Goal: Transaction & Acquisition: Purchase product/service

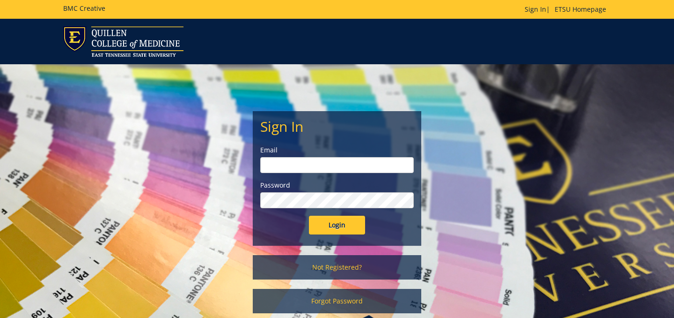
click at [312, 164] on input "email" at bounding box center [337, 165] width 154 height 16
type input "[EMAIL_ADDRESS][DOMAIN_NAME]"
click at [309, 215] on input "Login" at bounding box center [337, 224] width 56 height 19
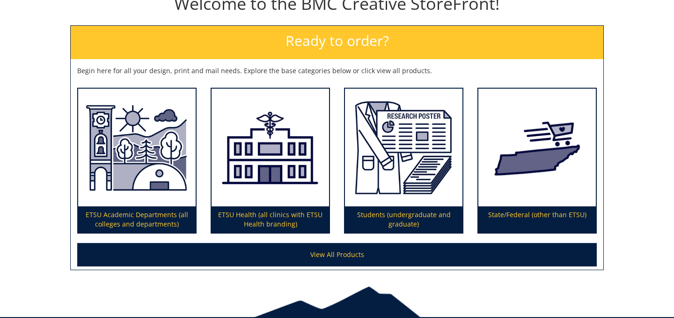
scroll to position [117, 0]
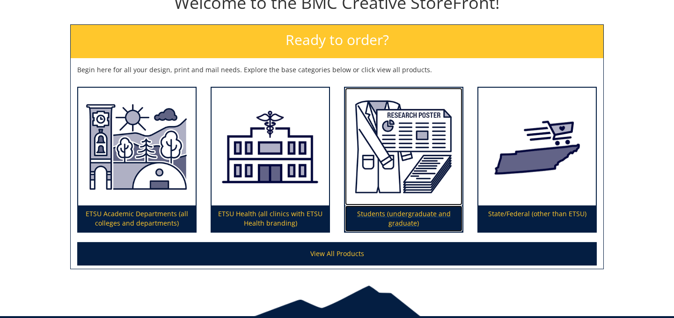
click at [415, 189] on img at bounding box center [404, 147] width 118 height 118
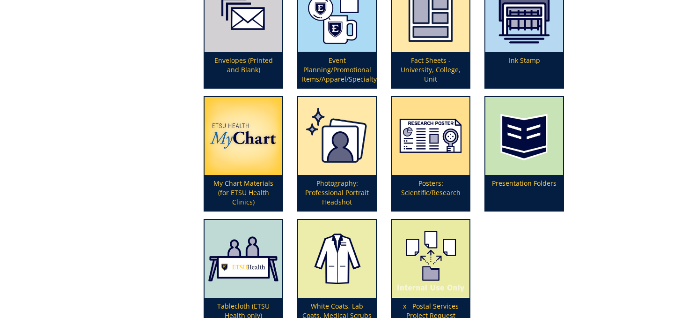
scroll to position [279, 0]
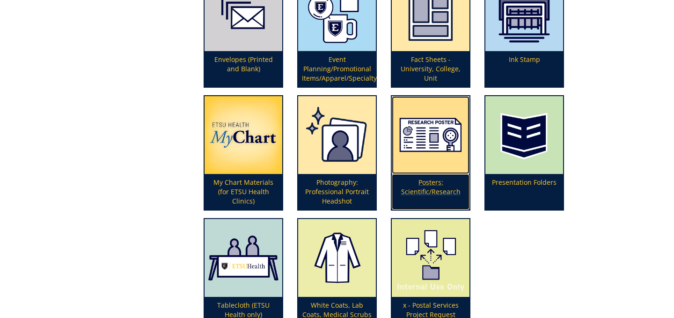
click at [435, 165] on img at bounding box center [431, 135] width 78 height 78
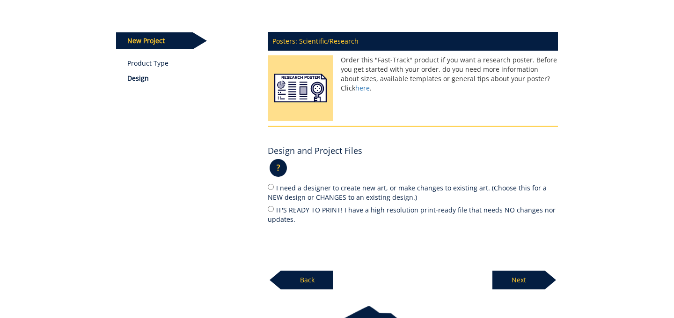
scroll to position [103, 0]
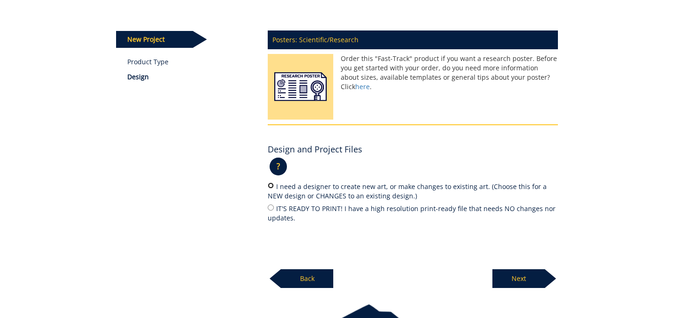
click at [272, 188] on input "I need a designer to create new art, or make changes to existing art. (Choose t…" at bounding box center [271, 185] width 6 height 6
radio input "true"
click at [520, 273] on p "Next" at bounding box center [519, 278] width 52 height 19
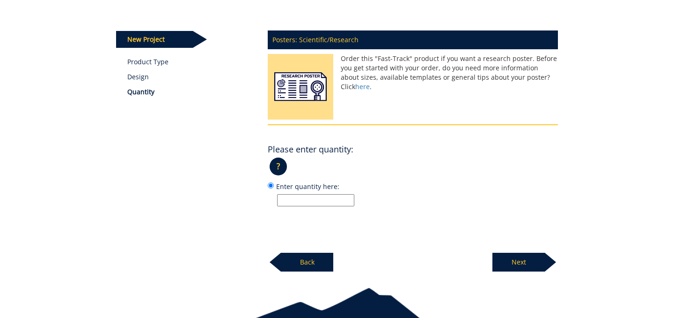
click at [346, 202] on input "Enter quantity here:" at bounding box center [315, 200] width 77 height 12
type input "1"
click at [521, 259] on p "Next" at bounding box center [519, 261] width 52 height 19
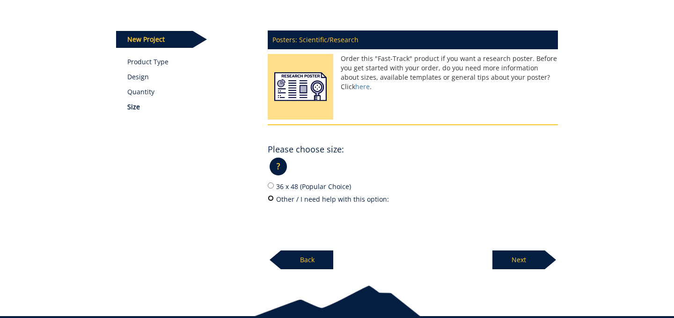
click at [272, 198] on input "Other / I need help with this option:" at bounding box center [271, 198] width 6 height 6
radio input "true"
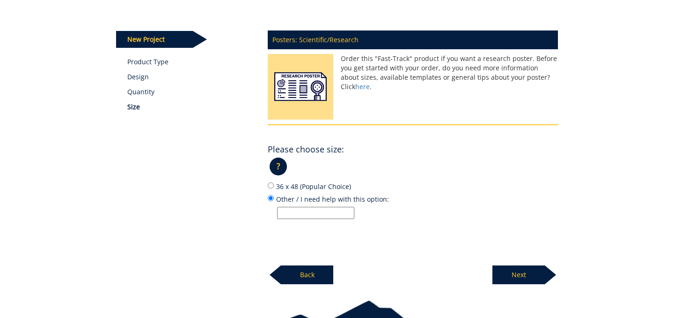
click at [301, 215] on input "Other / I need help with this option:" at bounding box center [315, 213] width 77 height 12
type input "40x60"
click at [514, 279] on p "Next" at bounding box center [519, 274] width 52 height 19
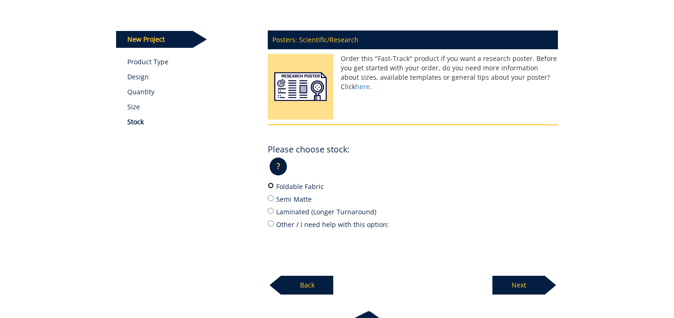
click at [272, 186] on input "Foldable Fabric" at bounding box center [271, 185] width 6 height 6
radio input "true"
click at [523, 281] on p "Next" at bounding box center [519, 284] width 52 height 19
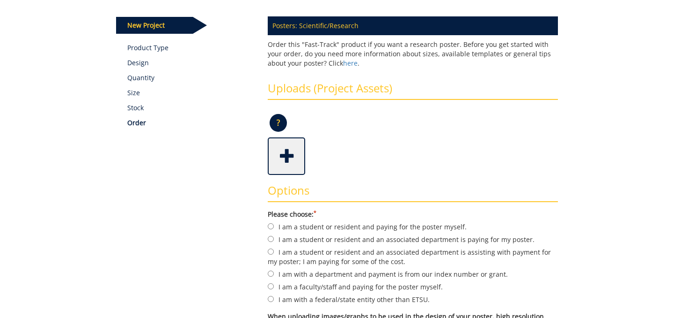
scroll to position [118, 0]
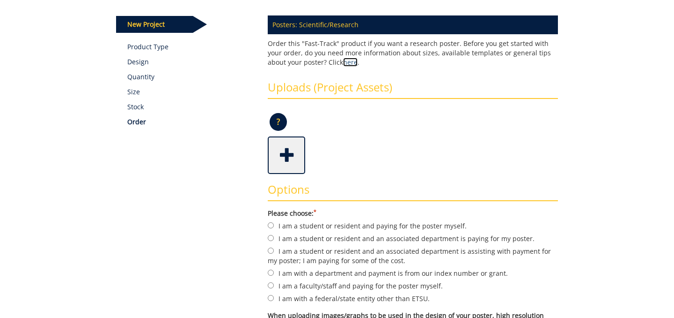
click at [343, 66] on link "here" at bounding box center [350, 62] width 15 height 9
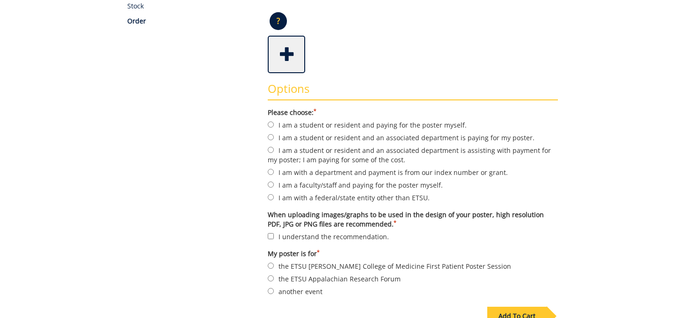
scroll to position [224, 0]
